Goal: Information Seeking & Learning: Learn about a topic

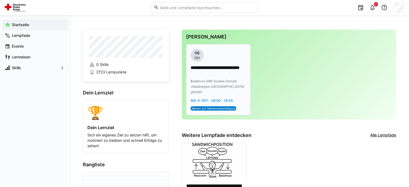
click at [219, 76] on p "**********" at bounding box center [217, 71] width 55 height 12
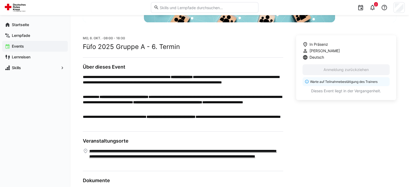
scroll to position [124, 0]
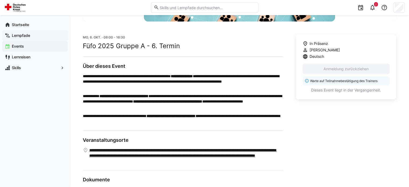
click at [0, 0] on app-navigation-label "Lernpfade" at bounding box center [0, 0] width 0 height 0
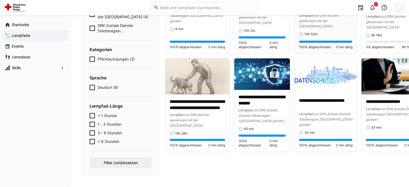
scroll to position [34, 0]
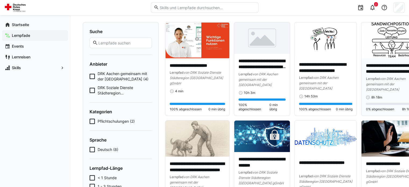
click at [384, 52] on img at bounding box center [393, 40] width 64 height 36
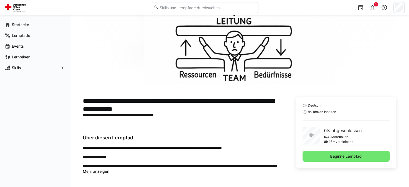
scroll to position [51, 0]
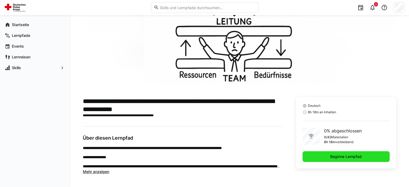
click at [321, 156] on span "Beginne Lernpfad" at bounding box center [345, 156] width 87 height 11
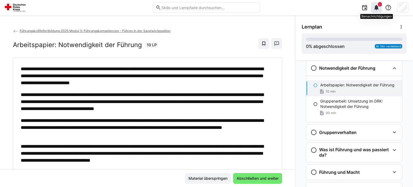
click at [375, 5] on eds-icon at bounding box center [376, 7] width 6 height 6
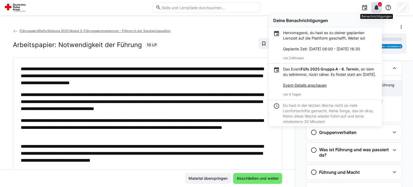
click at [374, 5] on eds-icon at bounding box center [376, 7] width 6 height 6
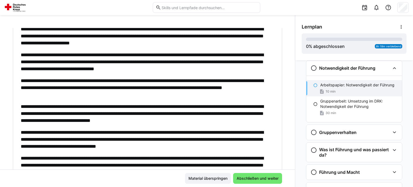
scroll to position [15, 0]
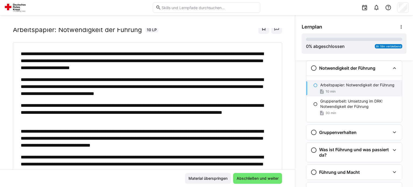
click at [214, 67] on p "**********" at bounding box center [145, 60] width 248 height 21
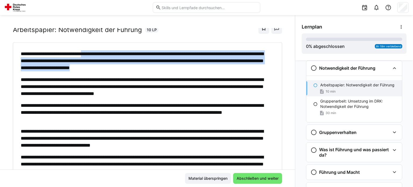
drag, startPoint x: 214, startPoint y: 67, endPoint x: 94, endPoint y: 50, distance: 121.7
click at [94, 50] on p "**********" at bounding box center [145, 60] width 248 height 21
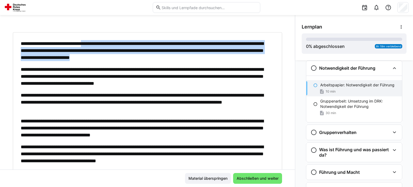
scroll to position [25, 0]
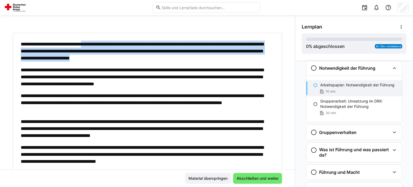
click at [58, 51] on p "**********" at bounding box center [145, 51] width 248 height 21
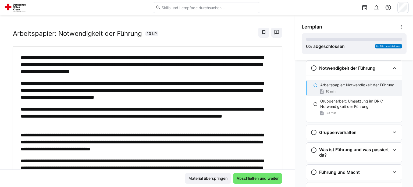
scroll to position [11, 0]
click at [237, 96] on p "**********" at bounding box center [145, 90] width 248 height 21
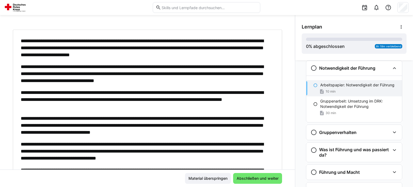
scroll to position [28, 0]
click at [157, 71] on p "**********" at bounding box center [145, 73] width 248 height 21
drag, startPoint x: 144, startPoint y: 67, endPoint x: 150, endPoint y: 67, distance: 6.2
click at [150, 67] on p "**********" at bounding box center [145, 73] width 248 height 21
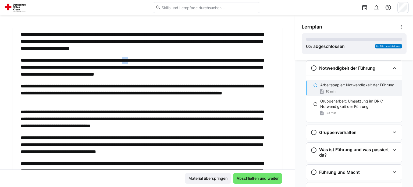
scroll to position [35, 0]
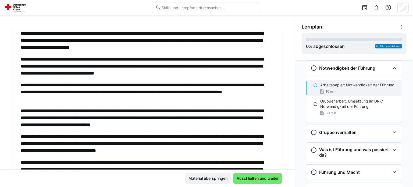
click at [238, 87] on p "**********" at bounding box center [145, 91] width 248 height 21
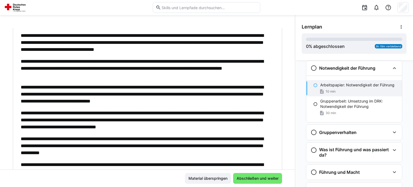
scroll to position [59, 0]
click at [100, 75] on p "**********" at bounding box center [145, 68] width 248 height 21
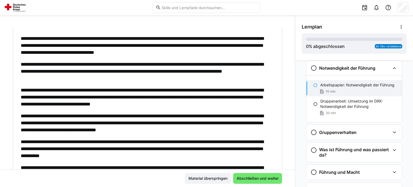
scroll to position [56, 0]
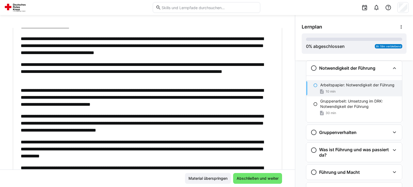
click at [96, 78] on p "**********" at bounding box center [145, 71] width 248 height 21
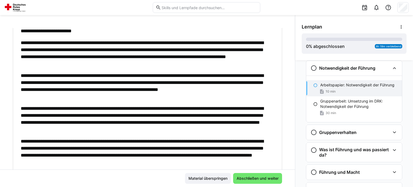
scroll to position [227, 0]
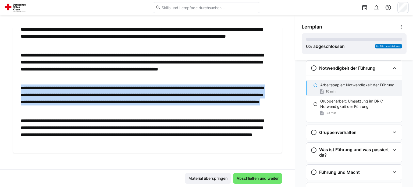
drag, startPoint x: 243, startPoint y: 107, endPoint x: 20, endPoint y: 91, distance: 223.6
click at [245, 110] on p "**********" at bounding box center [145, 98] width 248 height 28
drag, startPoint x: 20, startPoint y: 86, endPoint x: 249, endPoint y: 111, distance: 230.3
click at [249, 111] on p "**********" at bounding box center [145, 98] width 248 height 28
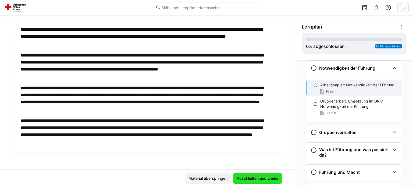
click at [253, 177] on span "Abschließen und weiter" at bounding box center [258, 177] width 44 height 5
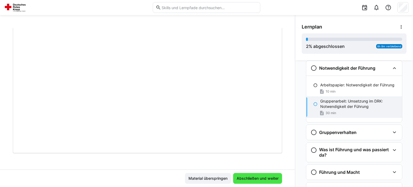
scroll to position [0, 0]
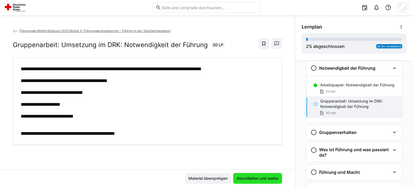
click at [245, 178] on span "Abschließen und weiter" at bounding box center [258, 177] width 44 height 5
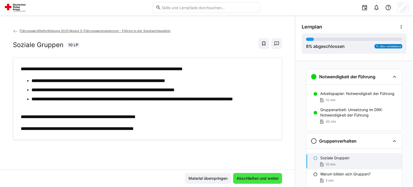
click at [244, 175] on span "Abschließen und weiter" at bounding box center [257, 178] width 49 height 11
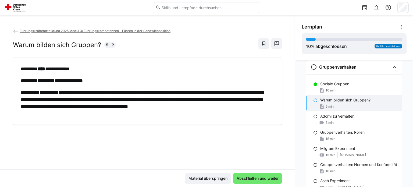
scroll to position [74, 0]
click at [256, 178] on span "Abschließen und weiter" at bounding box center [258, 177] width 44 height 5
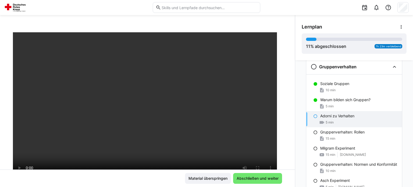
scroll to position [26, 0]
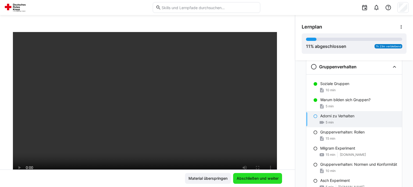
click at [242, 176] on span "Abschließen und weiter" at bounding box center [258, 177] width 44 height 5
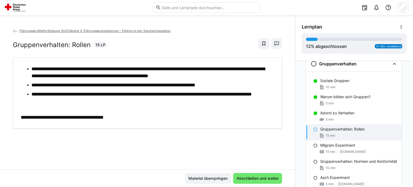
scroll to position [77, 0]
click at [245, 179] on span "Abschließen und weiter" at bounding box center [258, 177] width 44 height 5
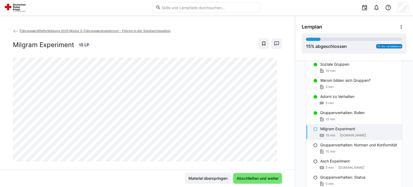
scroll to position [9, 0]
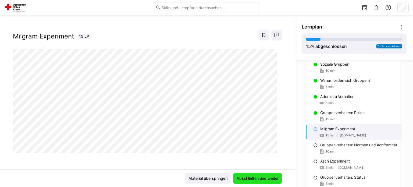
click at [256, 178] on span "Abschließen und weiter" at bounding box center [258, 177] width 44 height 5
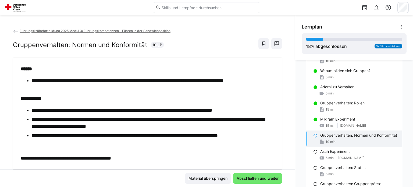
scroll to position [16, 0]
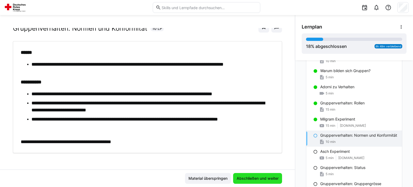
click at [252, 179] on span "Abschließen und weiter" at bounding box center [258, 177] width 44 height 5
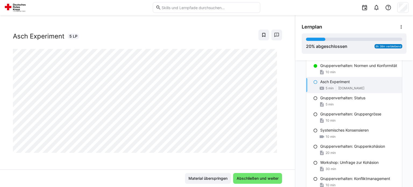
scroll to position [173, 0]
click at [246, 179] on span "Abschließen und weiter" at bounding box center [258, 177] width 44 height 5
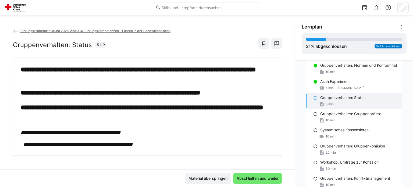
scroll to position [3, 0]
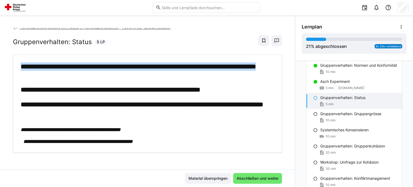
drag, startPoint x: 93, startPoint y: 74, endPoint x: 20, endPoint y: 66, distance: 73.0
click at [20, 66] on div "**********" at bounding box center [147, 103] width 261 height 82
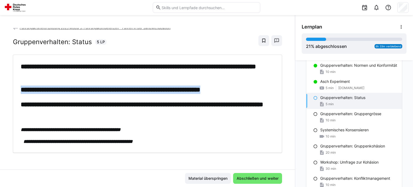
drag, startPoint x: 252, startPoint y: 90, endPoint x: 17, endPoint y: 89, distance: 234.8
click at [17, 89] on div "**********" at bounding box center [147, 103] width 261 height 82
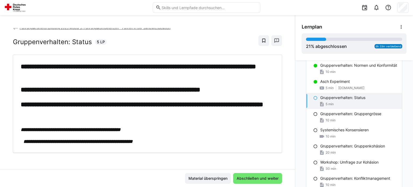
click at [334, 100] on p "Gruppenverhalten: Status" at bounding box center [342, 97] width 45 height 5
click at [257, 175] on span "Abschließen und weiter" at bounding box center [257, 178] width 49 height 11
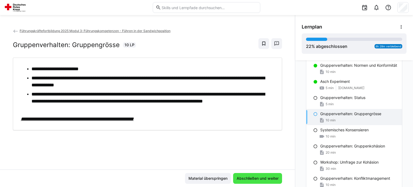
scroll to position [0, 0]
click at [244, 177] on span "Abschließen und weiter" at bounding box center [258, 177] width 44 height 5
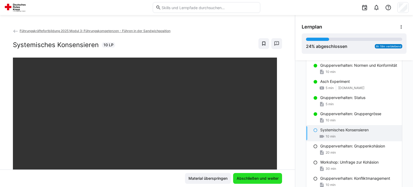
click at [245, 178] on span "Abschließen und weiter" at bounding box center [258, 177] width 44 height 5
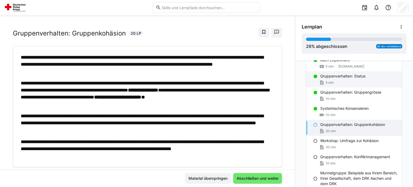
scroll to position [201, 0]
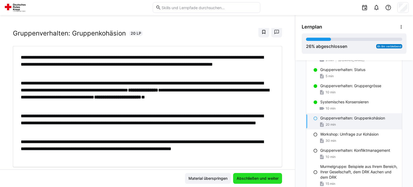
click at [254, 177] on span "Abschließen und weiter" at bounding box center [258, 177] width 44 height 5
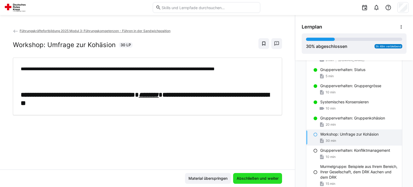
click at [245, 177] on span "Abschließen und weiter" at bounding box center [258, 177] width 44 height 5
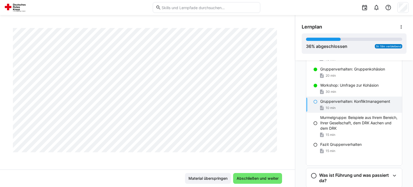
scroll to position [250, 0]
click at [249, 176] on span "Abschließen und weiter" at bounding box center [258, 177] width 44 height 5
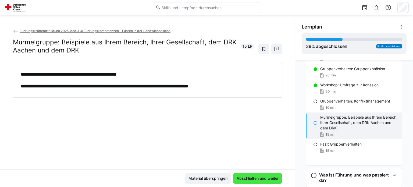
scroll to position [0, 0]
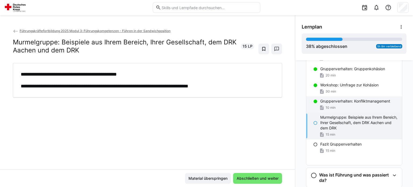
click at [324, 109] on div "Gruppenverhalten: Konfliktmanagement 10 min" at bounding box center [354, 104] width 96 height 16
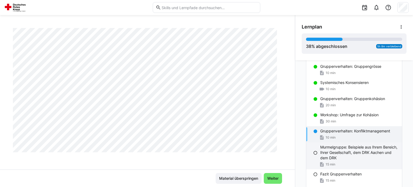
scroll to position [216, 0]
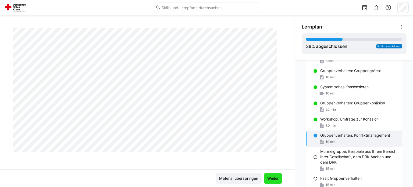
click at [271, 178] on span "Weiter" at bounding box center [272, 177] width 13 height 5
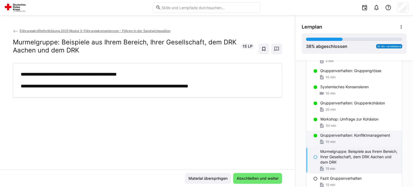
click at [329, 138] on p "Gruppenverhalten: Konfliktmanagement" at bounding box center [355, 134] width 70 height 5
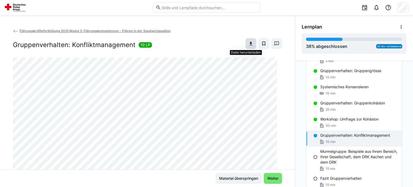
click at [248, 44] on eds-icon at bounding box center [250, 43] width 5 height 5
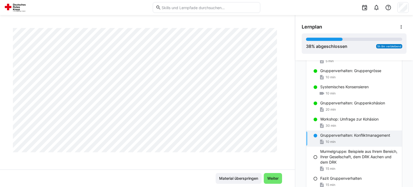
scroll to position [265, 0]
click at [270, 175] on span "Weiter" at bounding box center [273, 178] width 18 height 11
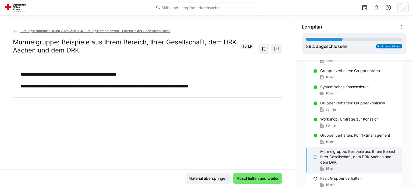
scroll to position [0, 0]
click at [263, 177] on span "Abschließen und weiter" at bounding box center [258, 177] width 44 height 5
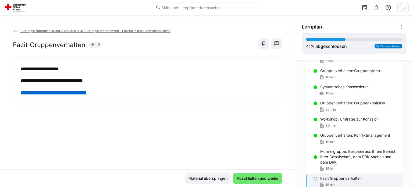
click at [75, 92] on link "**********" at bounding box center [54, 92] width 66 height 5
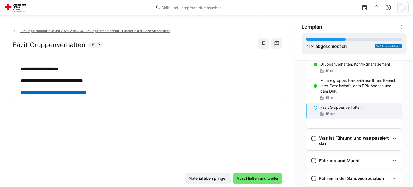
scroll to position [288, 0]
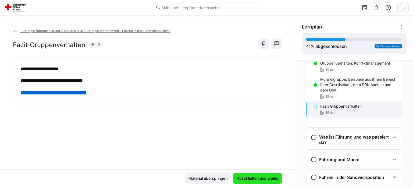
click at [245, 177] on span "Abschließen und weiter" at bounding box center [258, 177] width 44 height 5
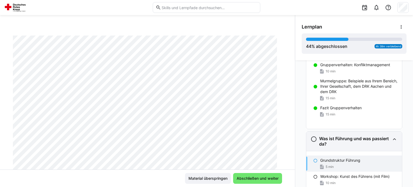
scroll to position [286, 0]
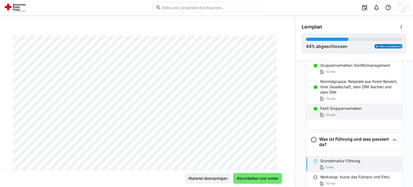
click at [339, 116] on div "Fazit Gruppenverhalten 15 min" at bounding box center [354, 111] width 96 height 16
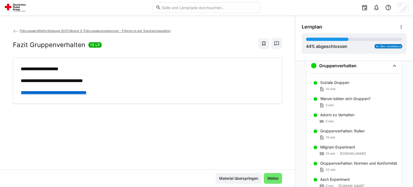
scroll to position [73, 0]
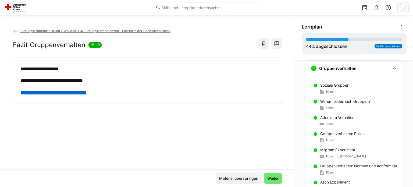
click at [87, 94] on link "**********" at bounding box center [54, 92] width 66 height 5
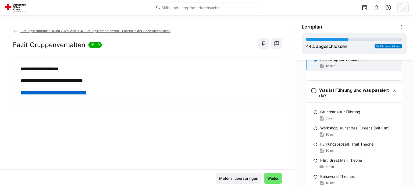
scroll to position [337, 0]
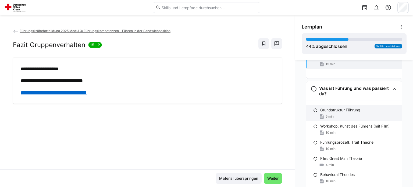
click at [328, 109] on p "Grundstruktur Führung" at bounding box center [340, 109] width 40 height 5
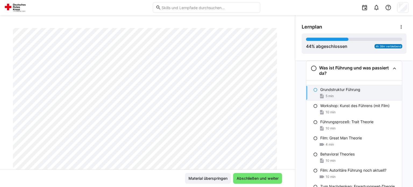
scroll to position [71, 0]
click at [246, 176] on span "Abschließen und weiter" at bounding box center [258, 177] width 44 height 5
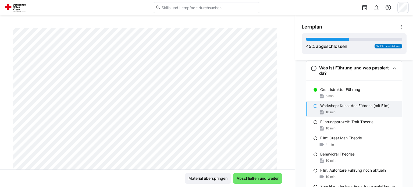
scroll to position [92, 0]
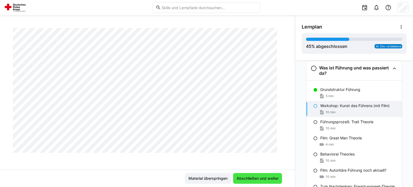
click at [246, 179] on span "Abschließen und weiter" at bounding box center [258, 177] width 44 height 5
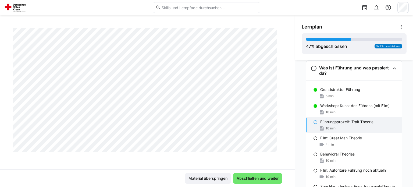
scroll to position [454, 0]
click at [266, 178] on span "Abschließen und weiter" at bounding box center [258, 177] width 44 height 5
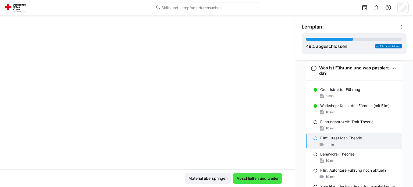
scroll to position [92, 0]
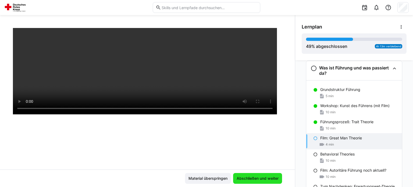
click at [266, 178] on span "Abschließen und weiter" at bounding box center [258, 177] width 44 height 5
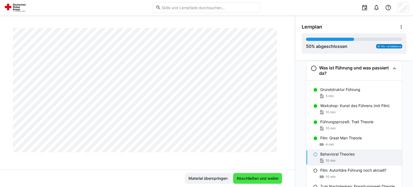
scroll to position [198, 0]
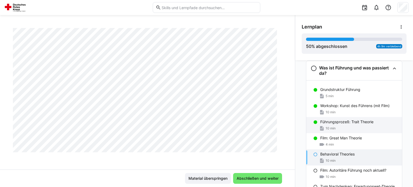
click at [326, 122] on p "Führungsprozeß: Trait Theorie" at bounding box center [346, 121] width 53 height 5
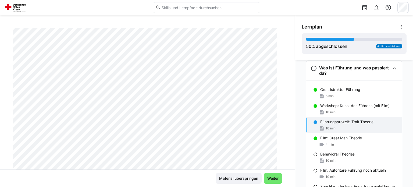
scroll to position [0, 0]
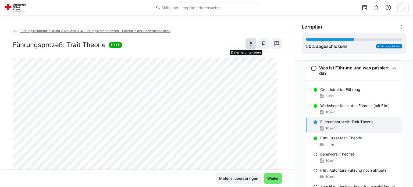
click at [248, 43] on eds-icon at bounding box center [250, 43] width 5 height 5
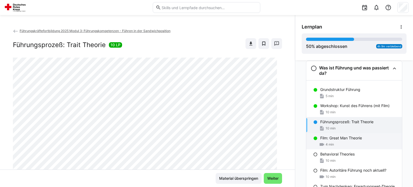
click at [330, 137] on p "Film: Great Man Theorie" at bounding box center [341, 137] width 42 height 5
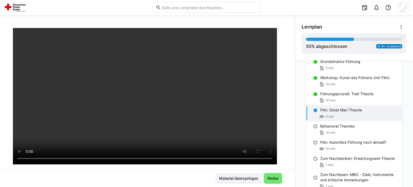
scroll to position [41, 0]
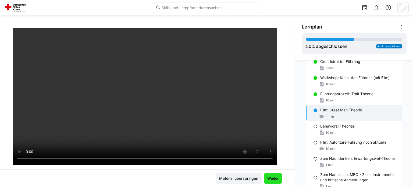
click at [269, 176] on span "Weiter" at bounding box center [272, 177] width 13 height 5
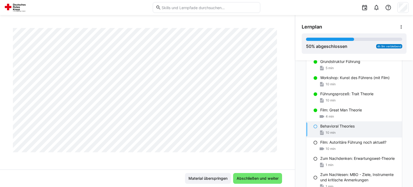
scroll to position [265, 0]
click at [260, 178] on span "Abschließen und weiter" at bounding box center [258, 177] width 44 height 5
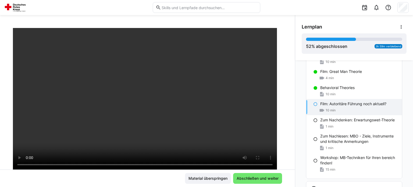
scroll to position [38, 0]
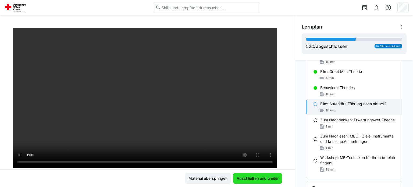
click at [251, 176] on span "Abschließen und weiter" at bounding box center [258, 177] width 44 height 5
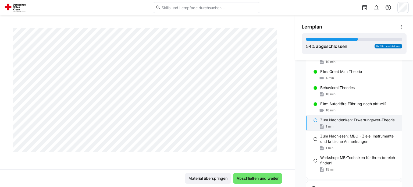
scroll to position [265, 0]
click at [247, 178] on span "Abschließen und weiter" at bounding box center [258, 177] width 44 height 5
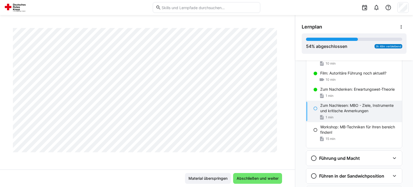
scroll to position [460, 0]
click at [269, 178] on span "Abschließen und weiter" at bounding box center [258, 177] width 44 height 5
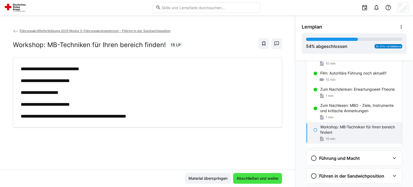
scroll to position [0, 0]
click at [259, 176] on span "Abschließen und weiter" at bounding box center [258, 177] width 44 height 5
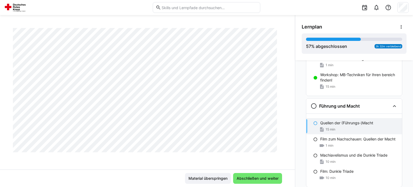
scroll to position [265, 0]
click at [252, 177] on span "Abschließen und weiter" at bounding box center [258, 177] width 44 height 5
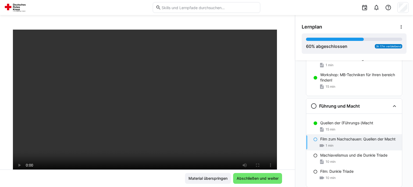
scroll to position [35, 0]
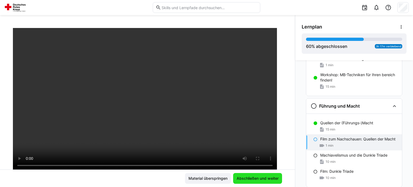
click at [260, 178] on span "Abschließen und weiter" at bounding box center [258, 177] width 44 height 5
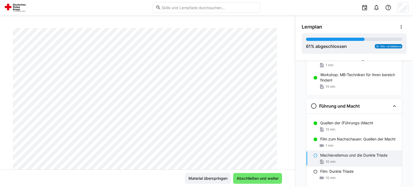
scroll to position [53, 0]
click at [247, 175] on span "Abschließen und weiter" at bounding box center [258, 177] width 44 height 5
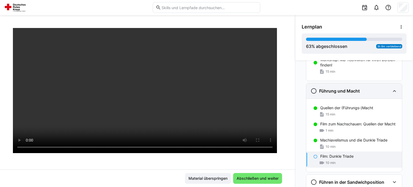
scroll to position [521, 0]
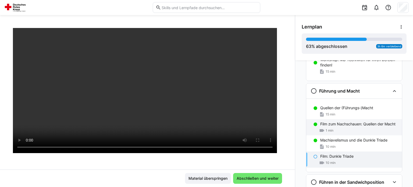
click at [327, 123] on p "Film zum Nachschauen: Quellen der Macht" at bounding box center [357, 123] width 75 height 5
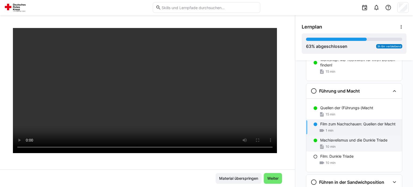
click at [325, 141] on p "Machiavelismus und die Dunkle Triade" at bounding box center [353, 139] width 67 height 5
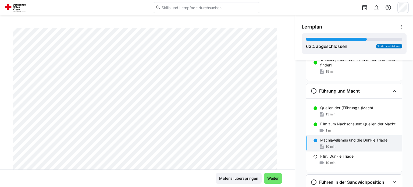
scroll to position [42, 0]
click at [272, 178] on span "Weiter" at bounding box center [272, 177] width 13 height 5
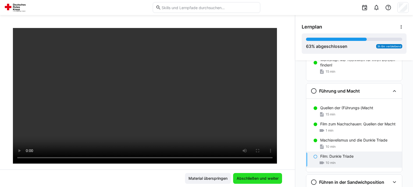
click at [251, 176] on span "Abschließen und weiter" at bounding box center [258, 177] width 44 height 5
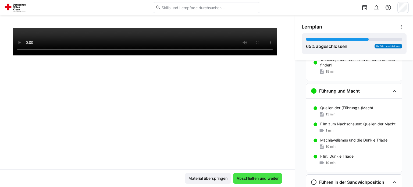
scroll to position [580, 0]
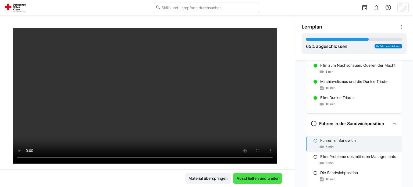
click at [255, 174] on span "Abschließen und weiter" at bounding box center [257, 178] width 49 height 11
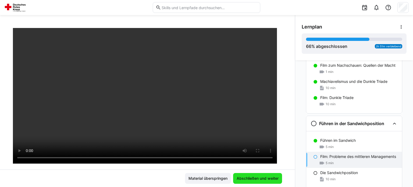
click at [255, 174] on span "Abschließen und weiter" at bounding box center [257, 178] width 49 height 11
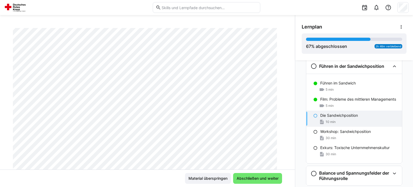
scroll to position [669, 0]
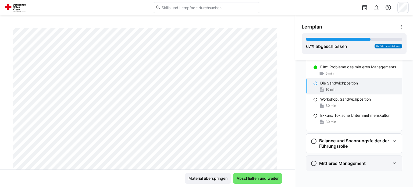
click at [370, 163] on div "Mittleres Management" at bounding box center [350, 163] width 80 height 6
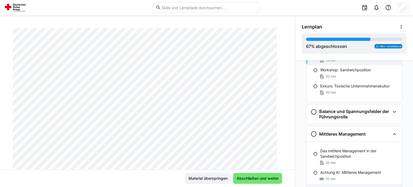
scroll to position [699, 0]
click at [391, 134] on eds-icon at bounding box center [394, 134] width 6 height 6
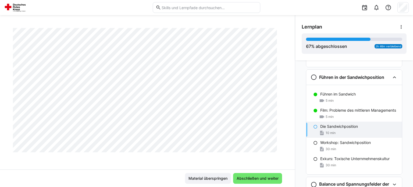
scroll to position [229, 0]
click at [327, 127] on p "Die Sandwichposition" at bounding box center [339, 126] width 38 height 5
click at [340, 109] on p "Film: Probleme des mittleren Managements" at bounding box center [358, 109] width 76 height 5
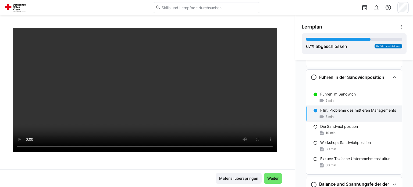
scroll to position [58, 0]
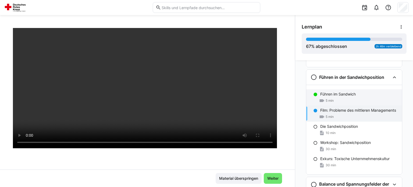
click at [338, 93] on p "Führen im Sandwich" at bounding box center [337, 93] width 35 height 5
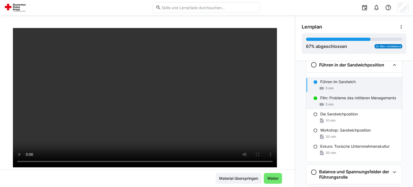
scroll to position [638, 0]
click at [333, 114] on p "Die Sandwichposition" at bounding box center [339, 113] width 38 height 5
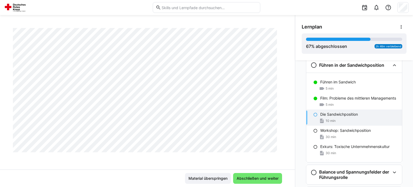
scroll to position [1210, 0]
click at [258, 177] on span "Abschließen und weiter" at bounding box center [258, 177] width 44 height 5
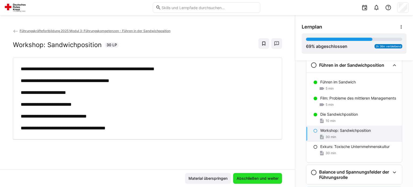
click at [253, 178] on span "Abschließen und weiter" at bounding box center [258, 177] width 44 height 5
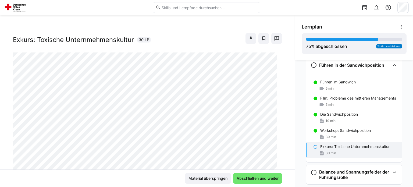
scroll to position [5, 0]
click at [248, 34] on span at bounding box center [250, 38] width 11 height 11
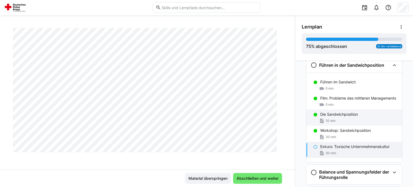
scroll to position [669, 0]
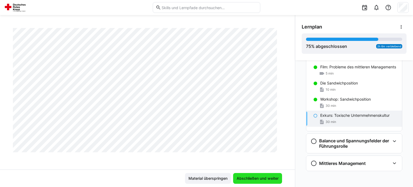
click at [250, 175] on span "Abschließen und weiter" at bounding box center [257, 178] width 49 height 11
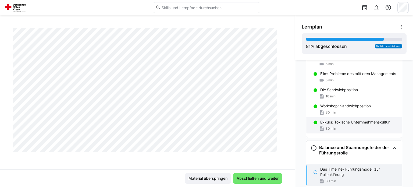
scroll to position [659, 0]
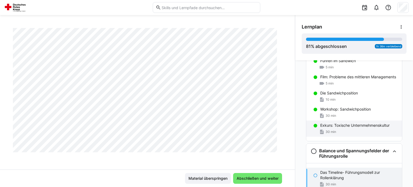
click at [326, 126] on p "Exkurs: Toxische Unternmehmenskultur" at bounding box center [354, 125] width 69 height 5
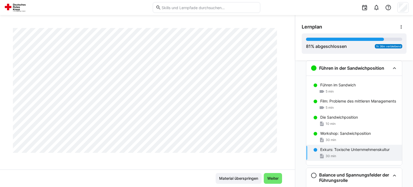
scroll to position [265, 0]
click at [337, 130] on div "Workshop: Sandwichposition 30 min" at bounding box center [354, 137] width 96 height 16
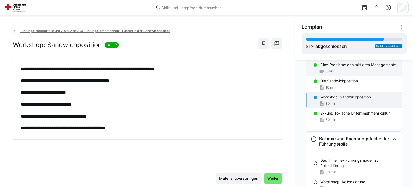
scroll to position [672, 0]
click at [298, 10] on div at bounding box center [336, 7] width 145 height 15
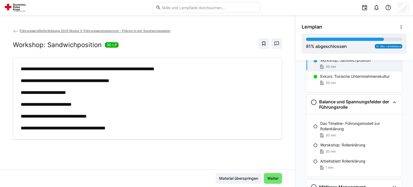
click at [337, 102] on h3 "Balance und Spannungsfelder der Führungsrolle" at bounding box center [354, 104] width 71 height 11
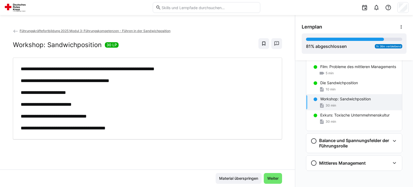
scroll to position [669, 0]
click at [329, 145] on h3 "Balance und Spannungsfelder der Führungsrolle" at bounding box center [354, 143] width 71 height 11
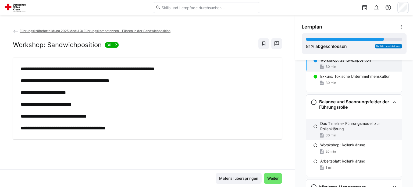
scroll to position [732, 0]
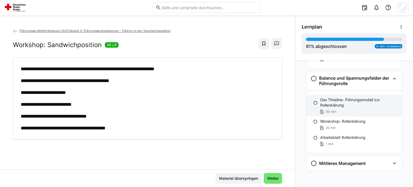
click at [333, 107] on div "Das Timeline- Führungsmodell zur Rollenklärung 30 min" at bounding box center [354, 105] width 96 height 21
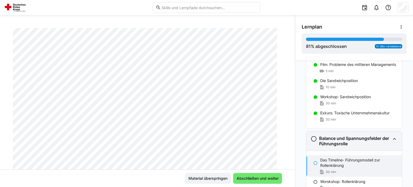
scroll to position [671, 0]
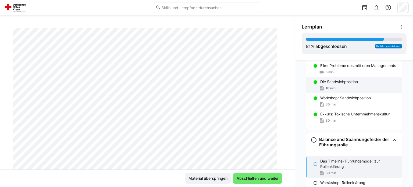
click at [332, 82] on p "Die Sandwichposition" at bounding box center [339, 81] width 38 height 5
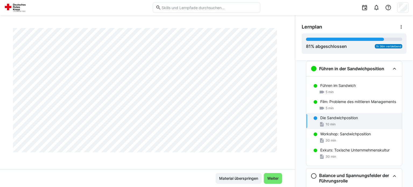
scroll to position [909, 0]
click at [323, 86] on p "Führen im Sandwich" at bounding box center [337, 85] width 35 height 5
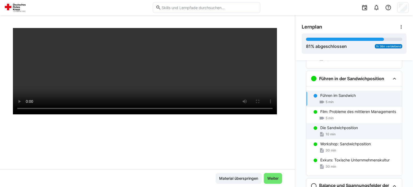
scroll to position [625, 0]
click at [335, 128] on p "Die Sandwichposition" at bounding box center [339, 126] width 38 height 5
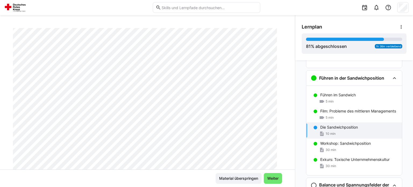
scroll to position [0, 0]
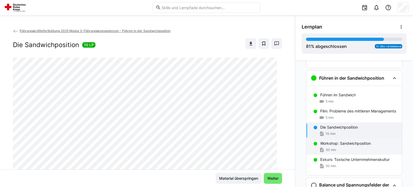
click at [349, 150] on div "30 min" at bounding box center [358, 149] width 77 height 5
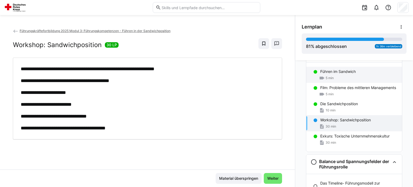
scroll to position [648, 0]
click at [219, 44] on div "Workshop: Sandwichposition 30 LP" at bounding box center [147, 43] width 269 height 11
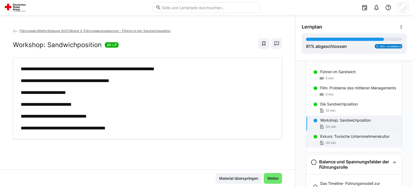
click at [329, 143] on span "30 min" at bounding box center [330, 143] width 10 height 4
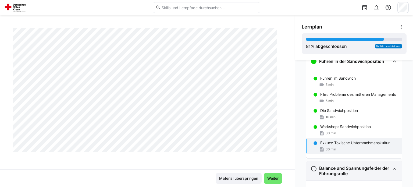
scroll to position [642, 0]
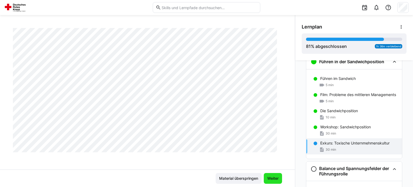
click at [268, 179] on span "Weiter" at bounding box center [272, 177] width 13 height 5
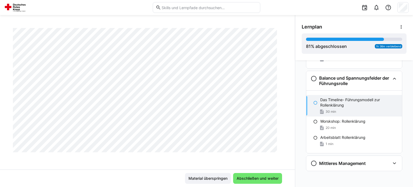
scroll to position [1021, 0]
click at [250, 177] on span "Abschließen und weiter" at bounding box center [258, 177] width 44 height 5
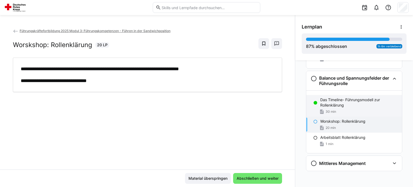
click at [336, 105] on p "Das Timeline- Führungsmodell zur Rollenklärung" at bounding box center [358, 102] width 77 height 11
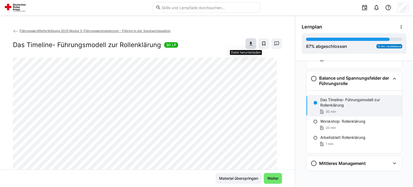
click at [248, 45] on eds-icon at bounding box center [250, 43] width 5 height 5
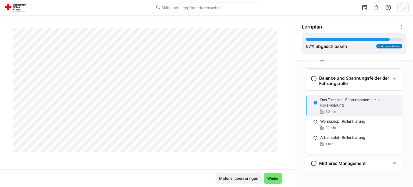
scroll to position [139, 0]
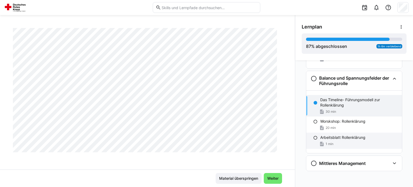
click at [324, 147] on div "Arbeitsblatt Rollenklärung 1 min" at bounding box center [354, 140] width 96 height 16
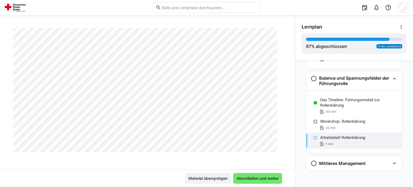
scroll to position [431, 0]
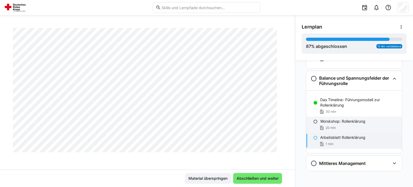
click at [335, 125] on div "20 min" at bounding box center [358, 127] width 77 height 5
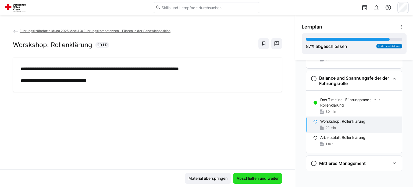
click at [247, 175] on span "Abschließen und weiter" at bounding box center [257, 178] width 49 height 11
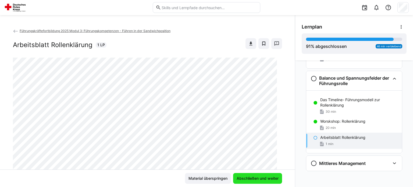
click at [247, 175] on span "Abschließen und weiter" at bounding box center [257, 178] width 49 height 11
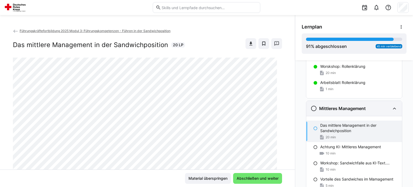
click at [333, 90] on div "1 min" at bounding box center [358, 88] width 77 height 5
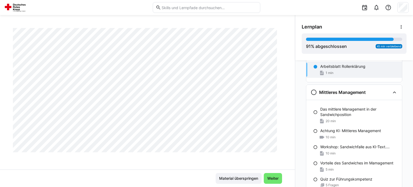
scroll to position [806, 0]
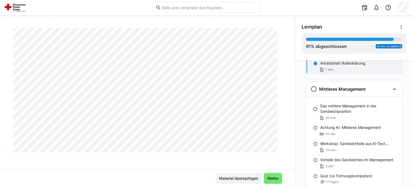
click at [342, 125] on p "Achtung KI: Mittleres Management" at bounding box center [350, 127] width 61 height 5
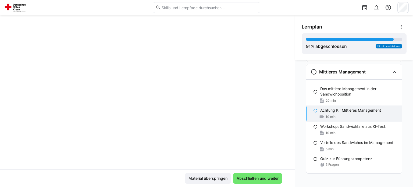
scroll to position [825, 0]
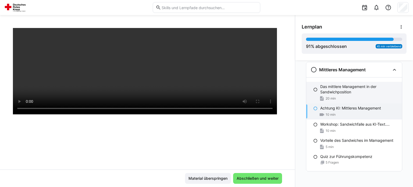
click at [333, 92] on p "Das mittlere Management in der Sandwichposition" at bounding box center [358, 89] width 77 height 11
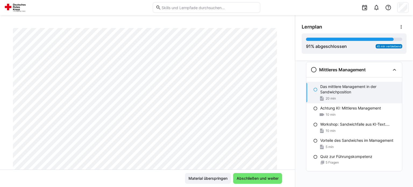
scroll to position [73, 0]
click at [333, 160] on span "5 Fragen" at bounding box center [331, 162] width 13 height 4
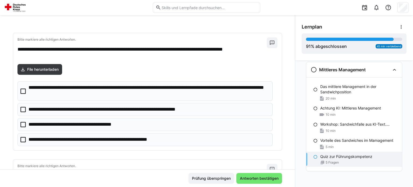
scroll to position [22, 0]
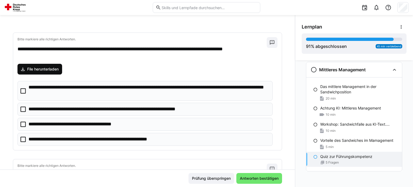
click at [44, 68] on span "File herunterladen" at bounding box center [42, 68] width 33 height 5
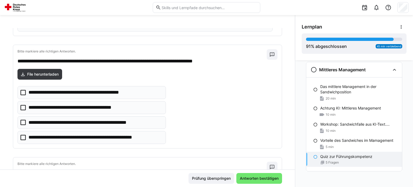
scroll to position [136, 0]
click at [342, 143] on div "Vorteile des Sandwiches im Mamagement 5 min" at bounding box center [354, 143] width 96 height 16
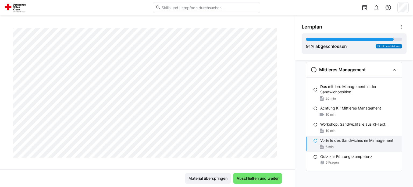
scroll to position [87, 0]
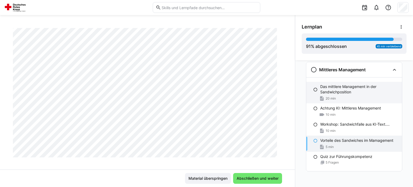
click at [325, 86] on p "Das mittlere Management in der Sandwichposition" at bounding box center [358, 89] width 77 height 11
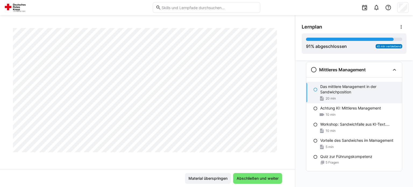
scroll to position [1587, 0]
click at [250, 177] on span "Abschließen und weiter" at bounding box center [258, 177] width 44 height 5
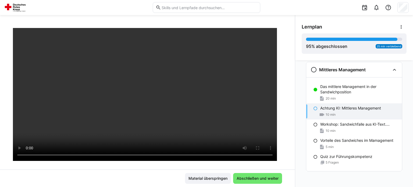
scroll to position [46, 0]
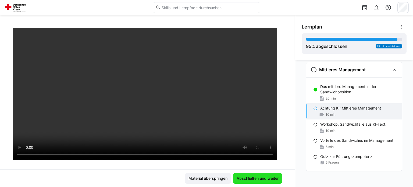
click at [254, 178] on span "Abschließen und weiter" at bounding box center [258, 177] width 44 height 5
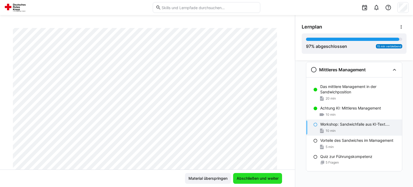
click at [254, 178] on span "Abschließen und weiter" at bounding box center [258, 177] width 44 height 5
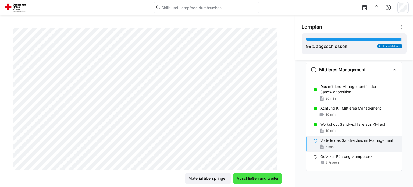
click at [254, 178] on span "Abschließen und weiter" at bounding box center [258, 177] width 44 height 5
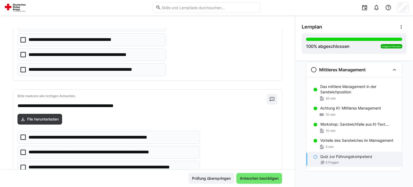
scroll to position [202, 0]
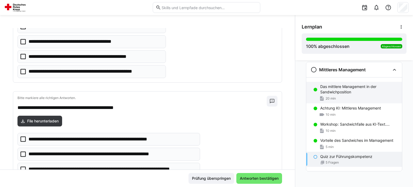
click at [340, 98] on div "20 min" at bounding box center [358, 98] width 77 height 5
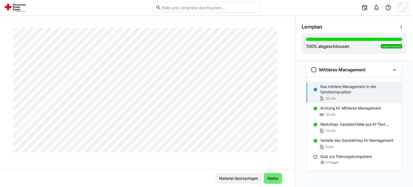
scroll to position [1025, 0]
click at [337, 70] on h3 "Mittleres Management" at bounding box center [342, 69] width 46 height 5
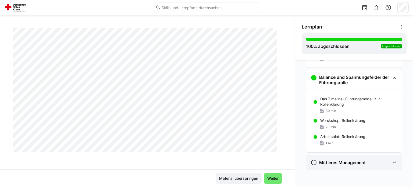
scroll to position [732, 0]
click at [321, 163] on h3 "Mittleres Management" at bounding box center [342, 162] width 46 height 5
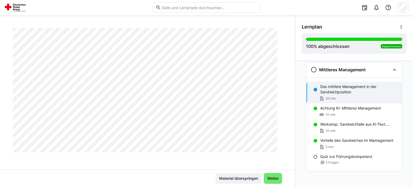
scroll to position [1587, 0]
click at [269, 177] on span "Weiter" at bounding box center [272, 177] width 13 height 5
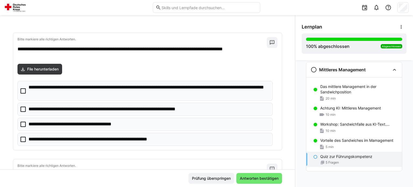
scroll to position [0, 0]
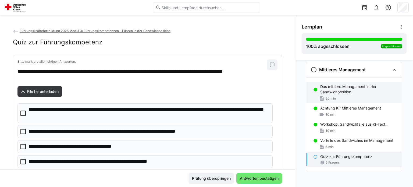
click at [335, 86] on p "Das mittlere Management in der Sandwichposition" at bounding box center [358, 89] width 77 height 11
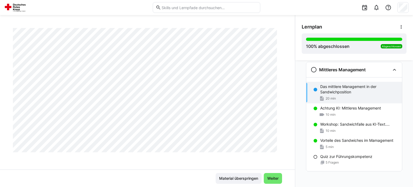
scroll to position [1580, 0]
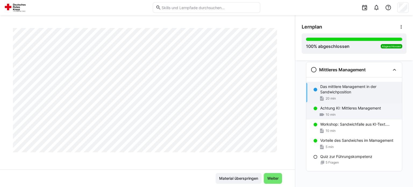
click at [344, 107] on p "Achtung KI: Mittleres Management" at bounding box center [350, 107] width 61 height 5
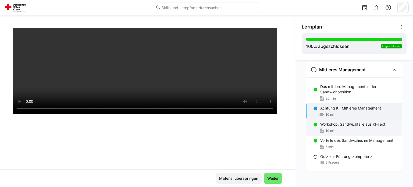
click at [348, 129] on div "10 min" at bounding box center [358, 130] width 77 height 5
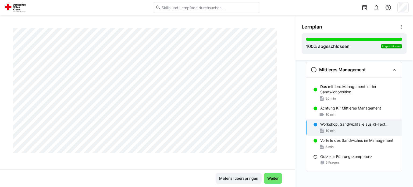
scroll to position [0, 0]
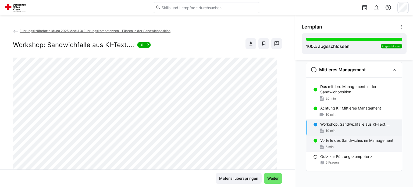
click at [327, 142] on p "Vorteile des Sandwiches im Mamagement" at bounding box center [356, 140] width 73 height 5
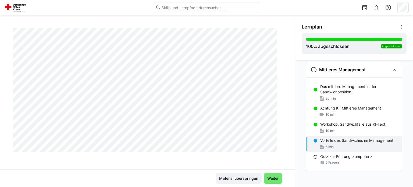
scroll to position [257, 0]
click at [323, 158] on div "Quiz zur Führungskompetenz 5 Fragen" at bounding box center [354, 159] width 96 height 15
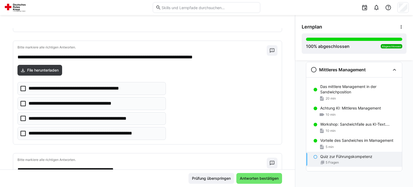
scroll to position [133, 0]
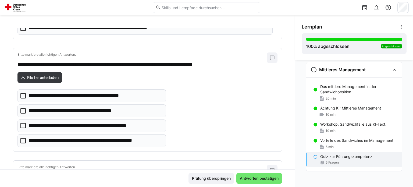
click at [69, 95] on p "**********" at bounding box center [82, 95] width 109 height 7
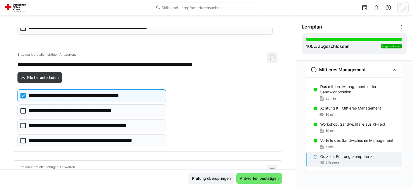
click at [25, 96] on icon at bounding box center [22, 95] width 5 height 5
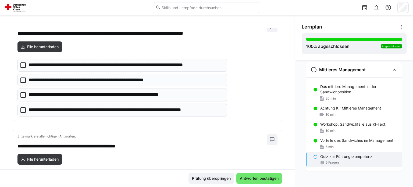
scroll to position [462, 0]
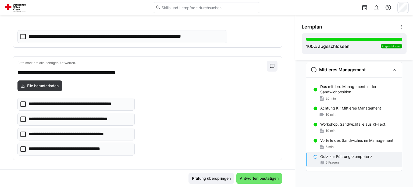
click at [23, 116] on icon at bounding box center [22, 118] width 5 height 5
click at [20, 135] on eds-checkbox "**********" at bounding box center [75, 134] width 117 height 13
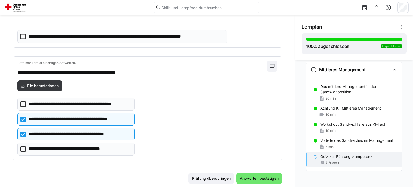
click at [24, 148] on icon at bounding box center [22, 148] width 5 height 5
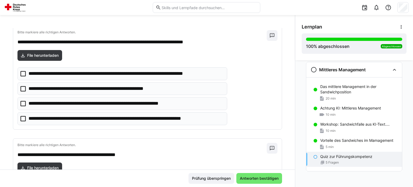
scroll to position [378, 0]
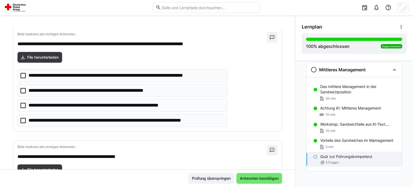
click at [73, 118] on p "**********" at bounding box center [119, 120] width 182 height 7
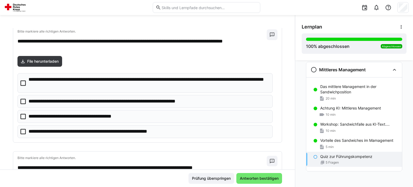
scroll to position [30, 0]
click at [93, 118] on p "**********" at bounding box center [79, 116] width 102 height 7
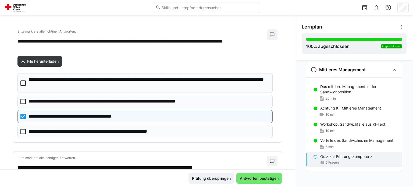
click at [93, 81] on p "**********" at bounding box center [148, 83] width 240 height 14
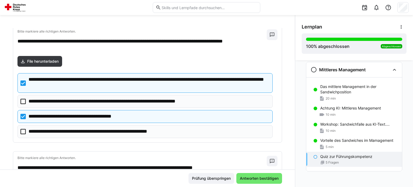
click at [22, 117] on icon at bounding box center [22, 116] width 5 height 5
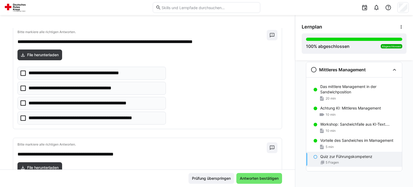
scroll to position [157, 0]
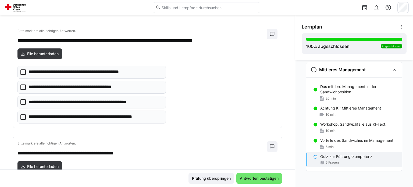
click at [59, 116] on p "**********" at bounding box center [94, 116] width 133 height 7
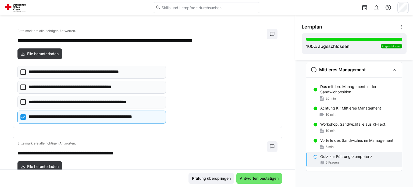
click at [55, 70] on p "**********" at bounding box center [82, 72] width 109 height 7
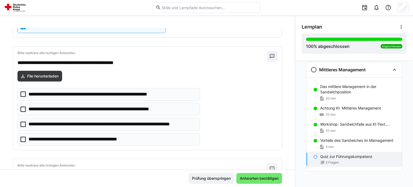
scroll to position [249, 0]
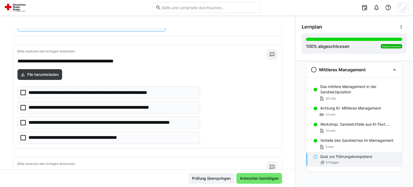
click at [130, 121] on p "**********" at bounding box center [111, 122] width 167 height 7
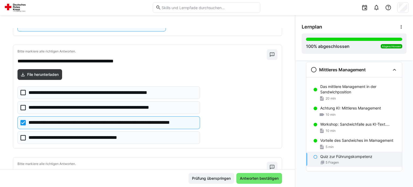
click at [62, 134] on p "**********" at bounding box center [80, 137] width 105 height 7
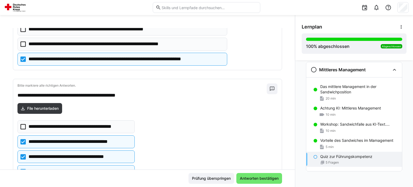
scroll to position [462, 0]
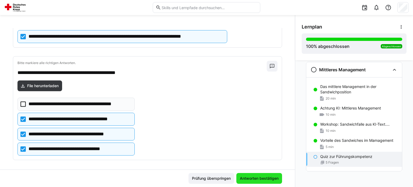
click at [243, 180] on span "Antworten bestätigen" at bounding box center [259, 177] width 40 height 5
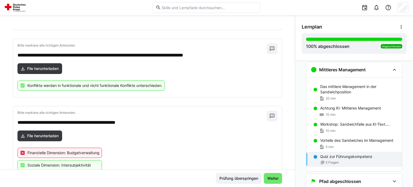
scroll to position [335, 0]
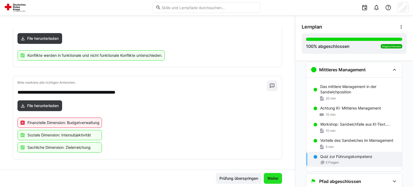
click at [269, 177] on span "Weiter" at bounding box center [272, 177] width 13 height 5
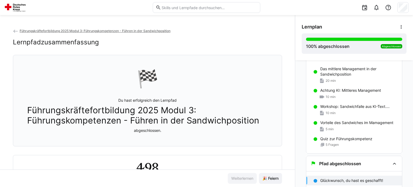
scroll to position [30, 0]
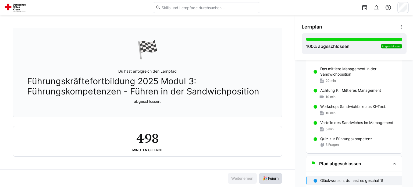
click at [269, 179] on span "🎉 Feiern" at bounding box center [270, 177] width 18 height 5
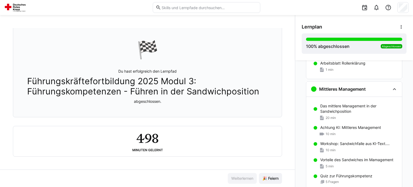
scroll to position [809, 0]
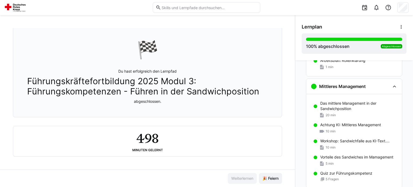
click at [18, 6] on img at bounding box center [16, 7] width 24 height 9
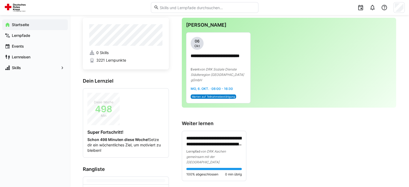
scroll to position [11, 0]
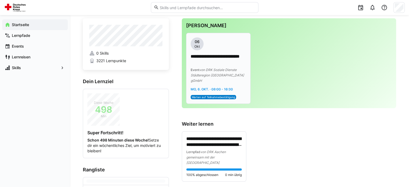
click at [219, 73] on span "von DRK Soziale Dienste Städteregion [GEOGRAPHIC_DATA] gGmbH" at bounding box center [216, 75] width 53 height 15
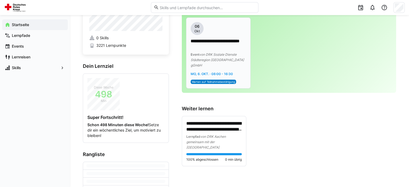
scroll to position [28, 0]
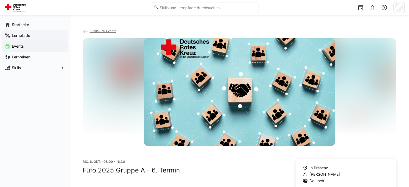
click at [0, 0] on app-navigation-label "Lernpfade" at bounding box center [0, 0] width 0 height 0
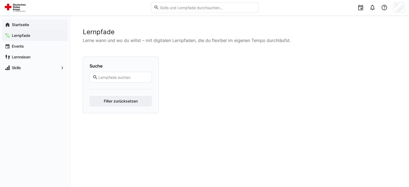
click at [0, 0] on app-navigation-label "Startseite" at bounding box center [0, 0] width 0 height 0
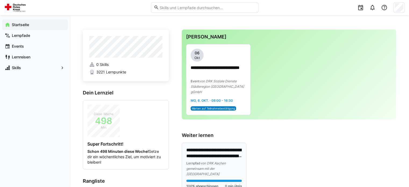
scroll to position [53, 0]
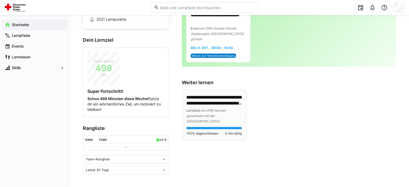
click at [211, 107] on div "Lernpfad von DRK Aachen gemeinsam mit der Hochschule Heilbronn" at bounding box center [213, 115] width 55 height 16
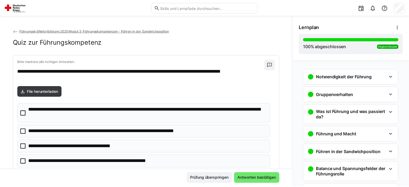
scroll to position [31, 0]
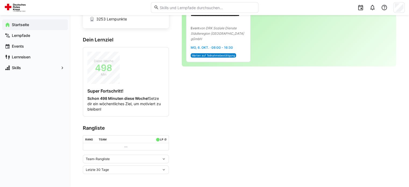
scroll to position [53, 0]
click at [161, 157] on eds-icon at bounding box center [163, 159] width 4 height 4
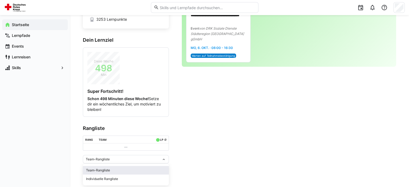
click at [101, 170] on div "Team-Rangliste" at bounding box center [126, 170] width 80 height 4
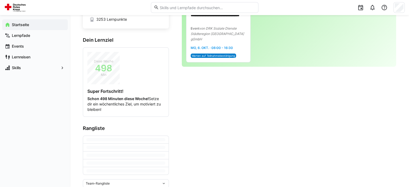
scroll to position [77, 0]
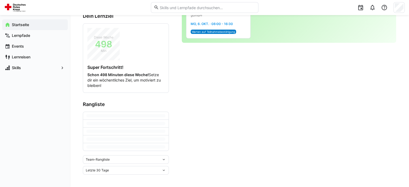
click at [126, 159] on div "Team-Rangliste" at bounding box center [124, 159] width 76 height 4
click at [105, 178] on div "Individuelle Rangliste" at bounding box center [126, 179] width 80 height 4
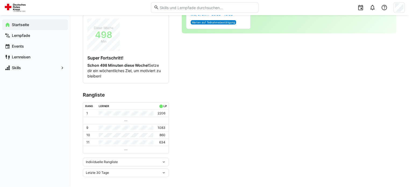
scroll to position [88, 0]
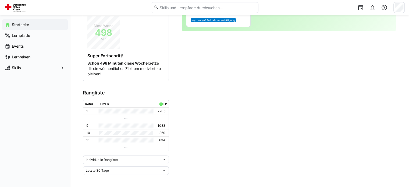
click at [139, 168] on div "Letzte 30 Tage" at bounding box center [124, 170] width 76 height 4
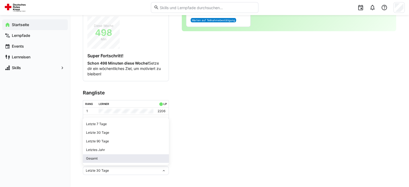
click at [108, 158] on div "Gesamt" at bounding box center [126, 158] width 80 height 4
